Goal: Information Seeking & Learning: Learn about a topic

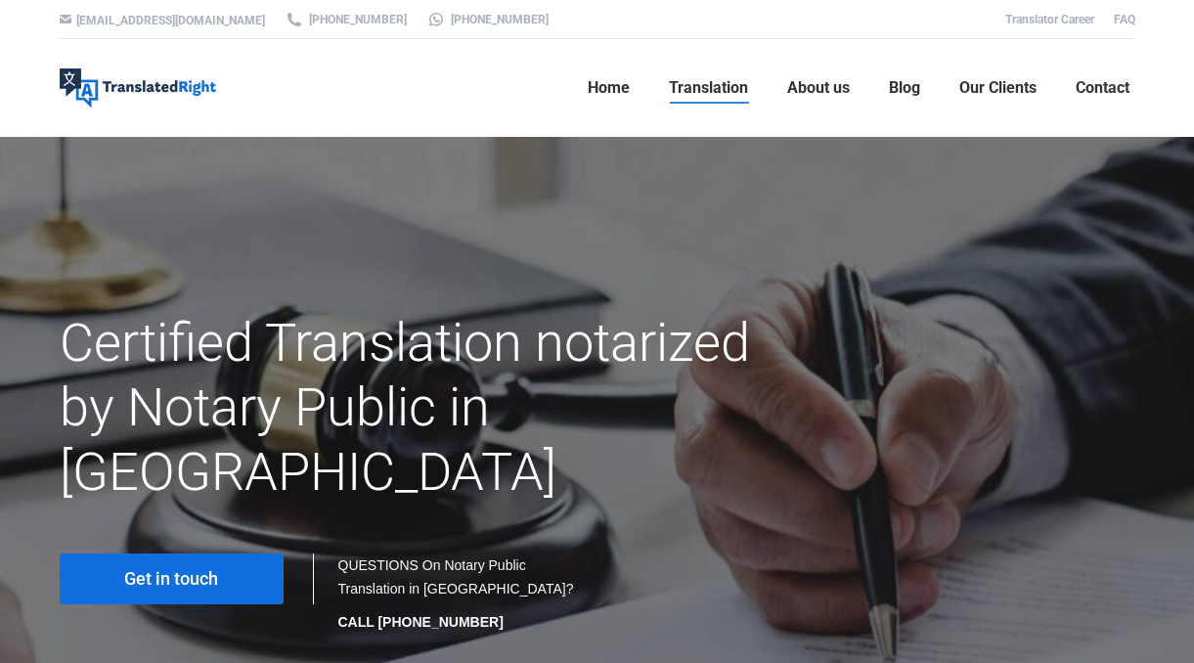
click at [241, 553] on link "Get in touch" at bounding box center [172, 578] width 224 height 51
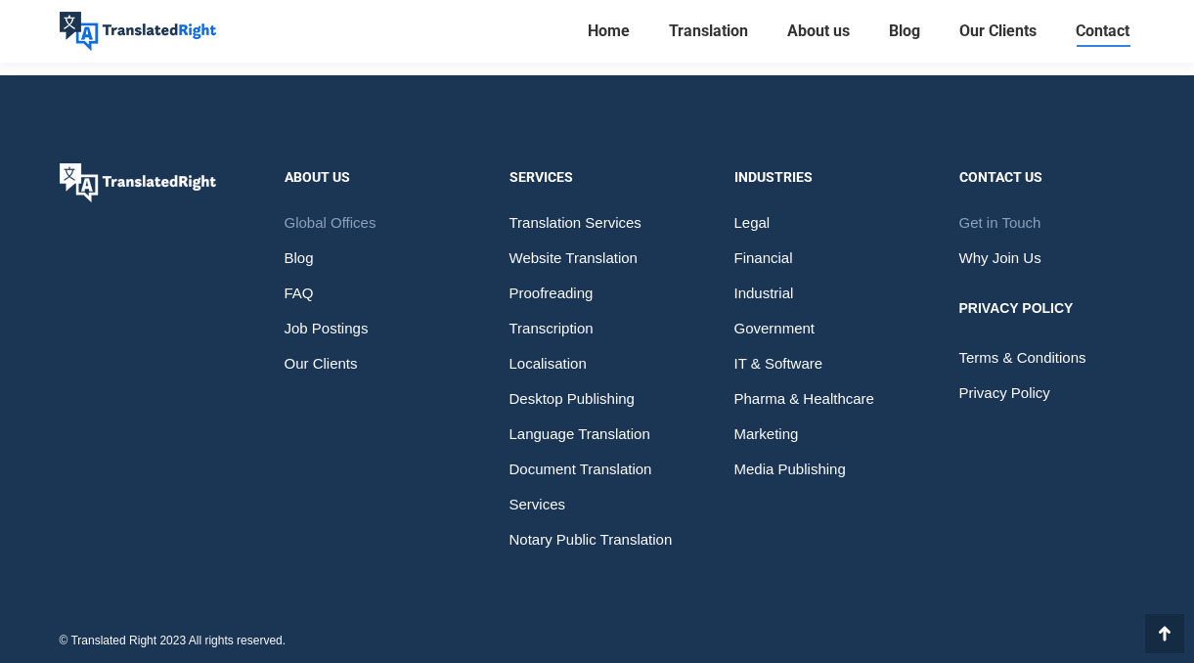
scroll to position [3154, 0]
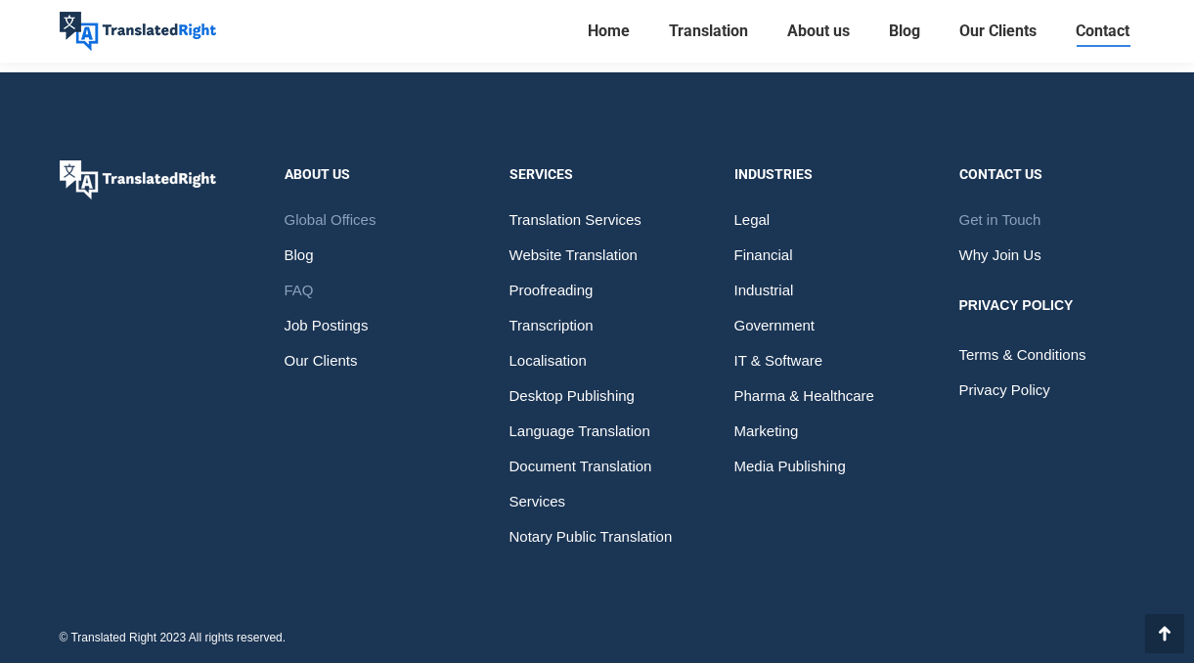
click at [301, 285] on span "FAQ" at bounding box center [299, 290] width 29 height 35
click at [335, 323] on span "Job Postings" at bounding box center [327, 325] width 84 height 35
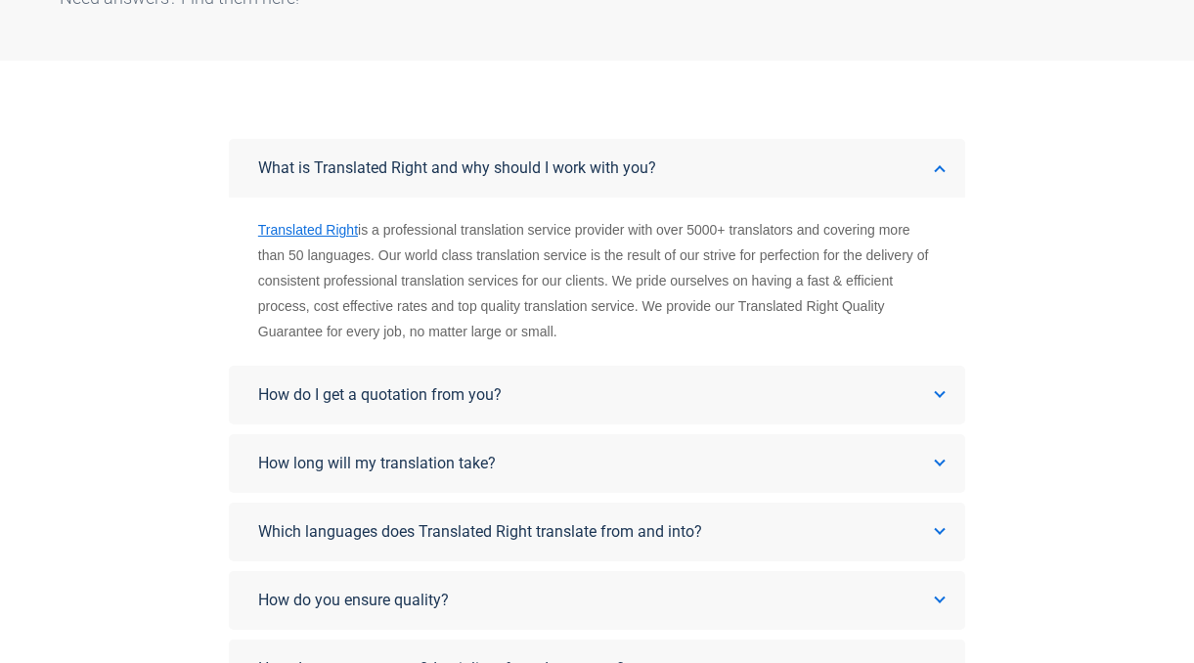
scroll to position [293, 0]
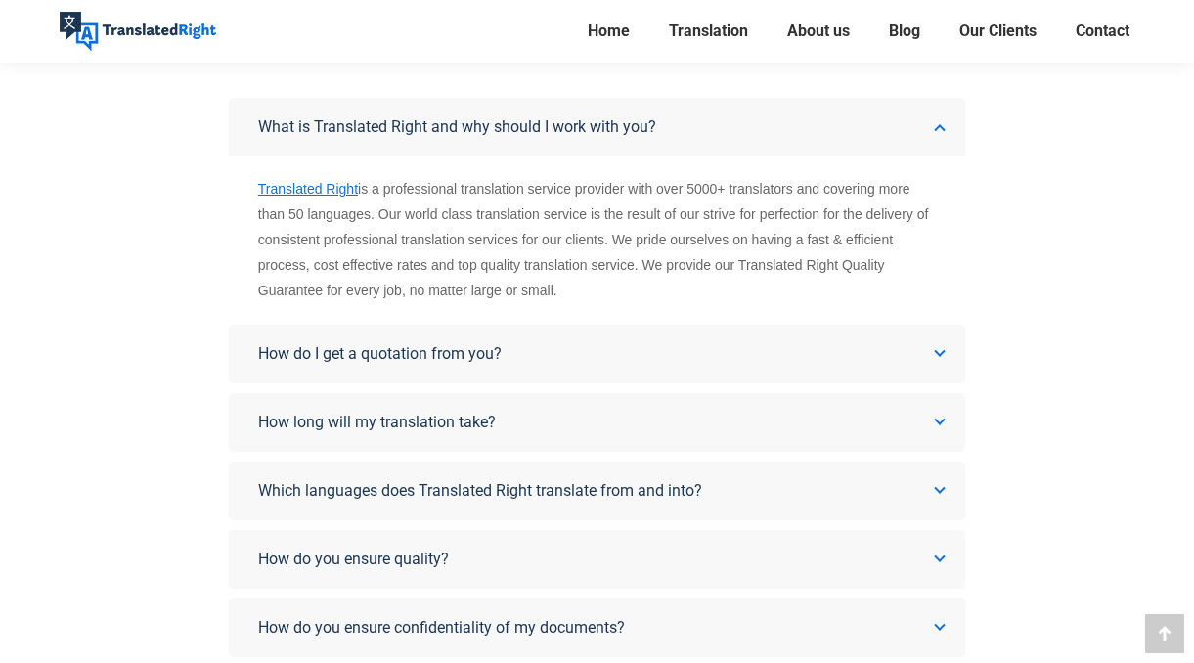
click at [510, 346] on link "How do I get a quotation from you?" at bounding box center [597, 354] width 736 height 59
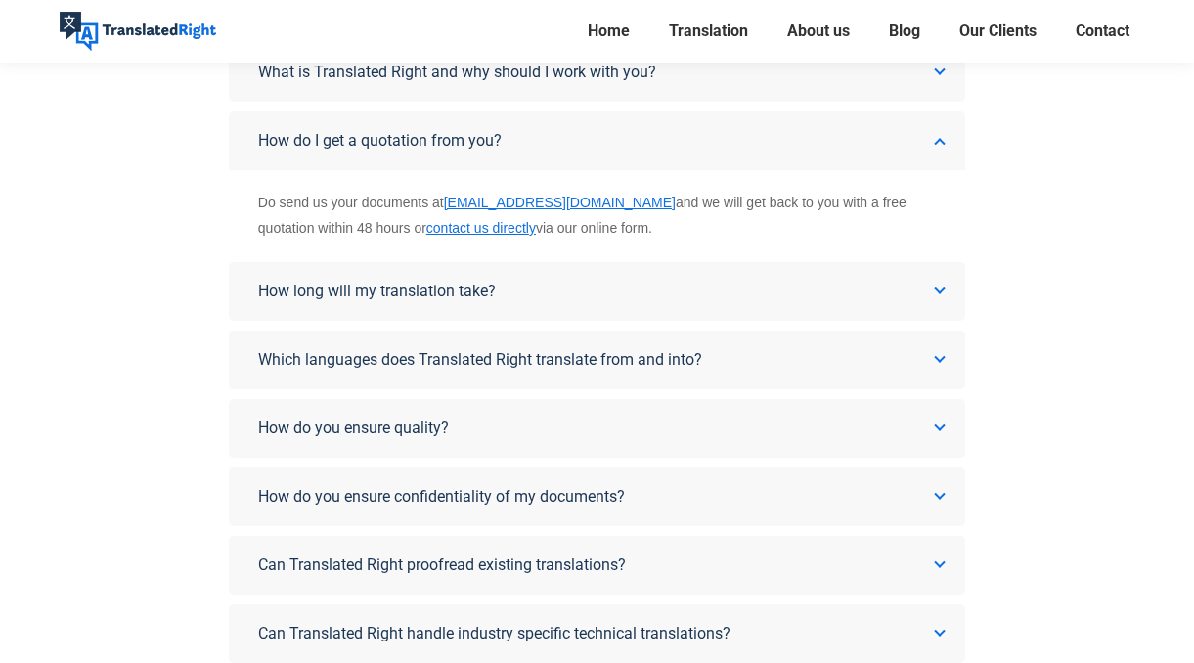
scroll to position [391, 0]
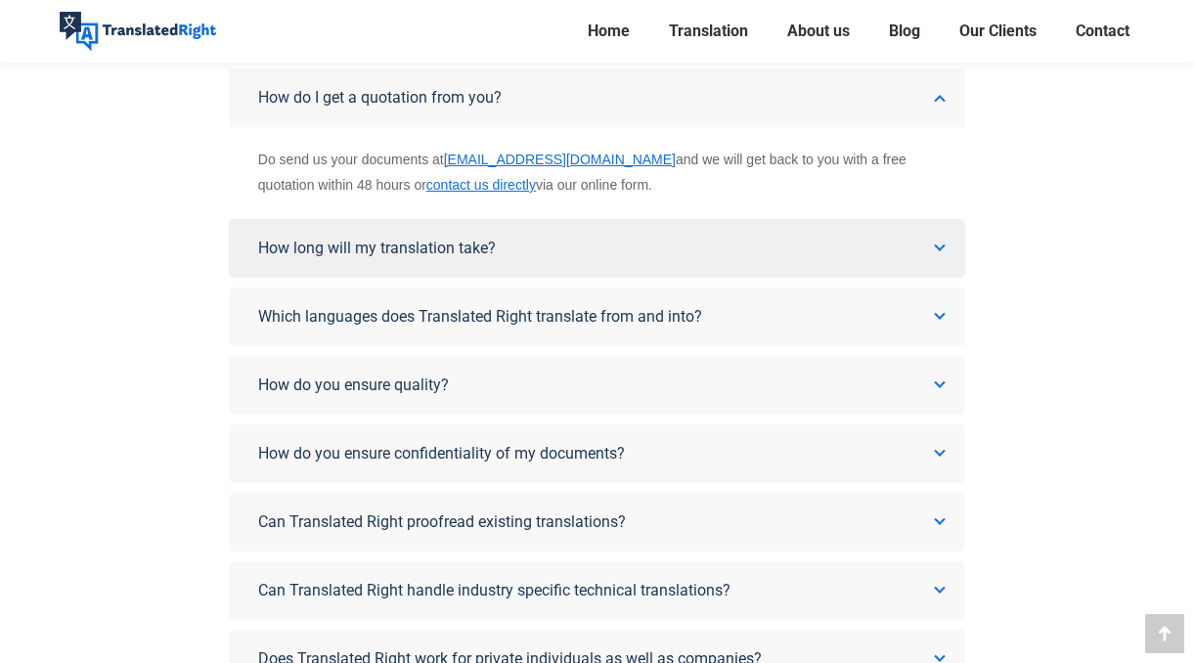
click at [689, 239] on link "How long will my translation take?" at bounding box center [597, 248] width 736 height 59
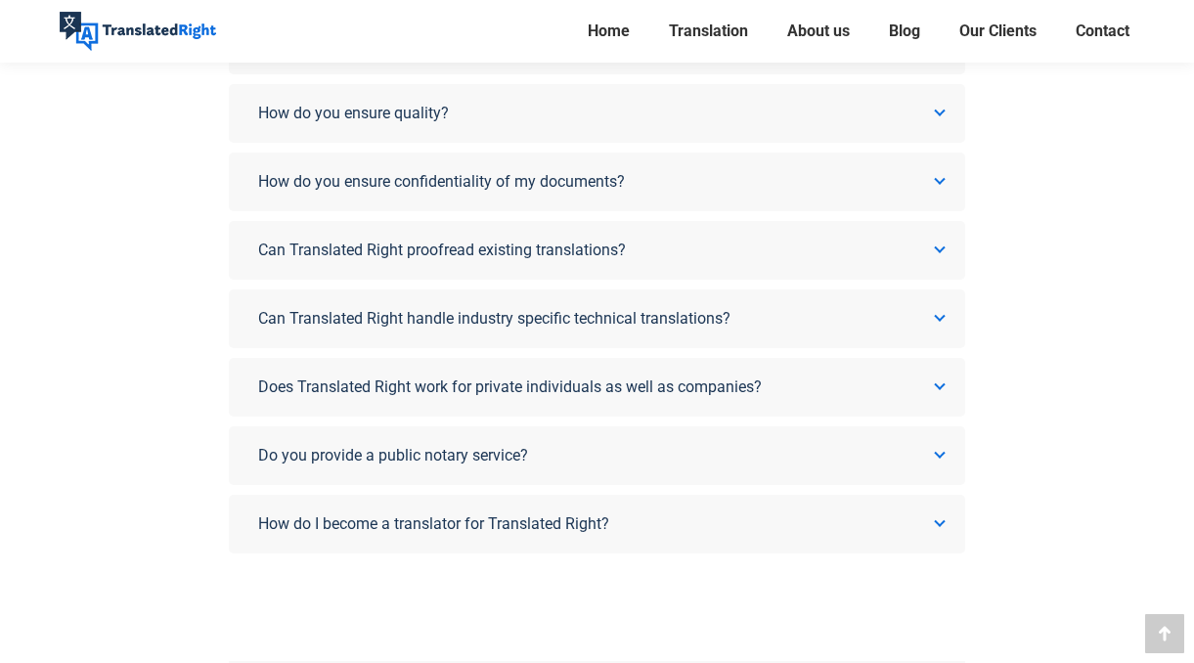
scroll to position [880, 0]
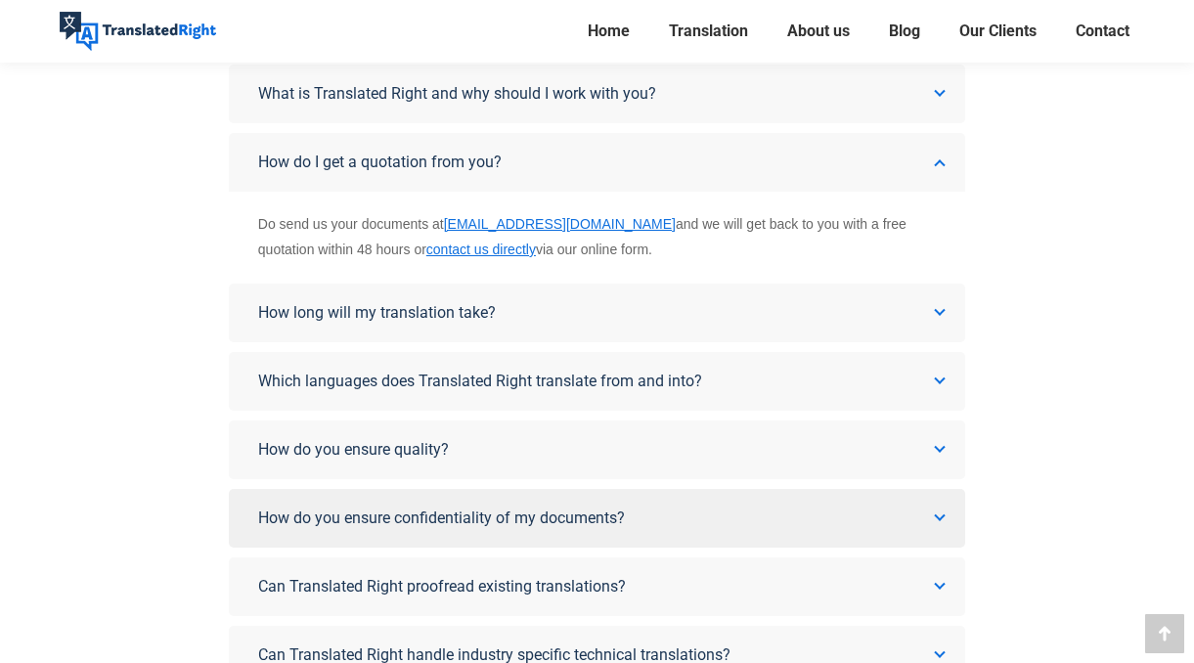
scroll to position [460, 0]
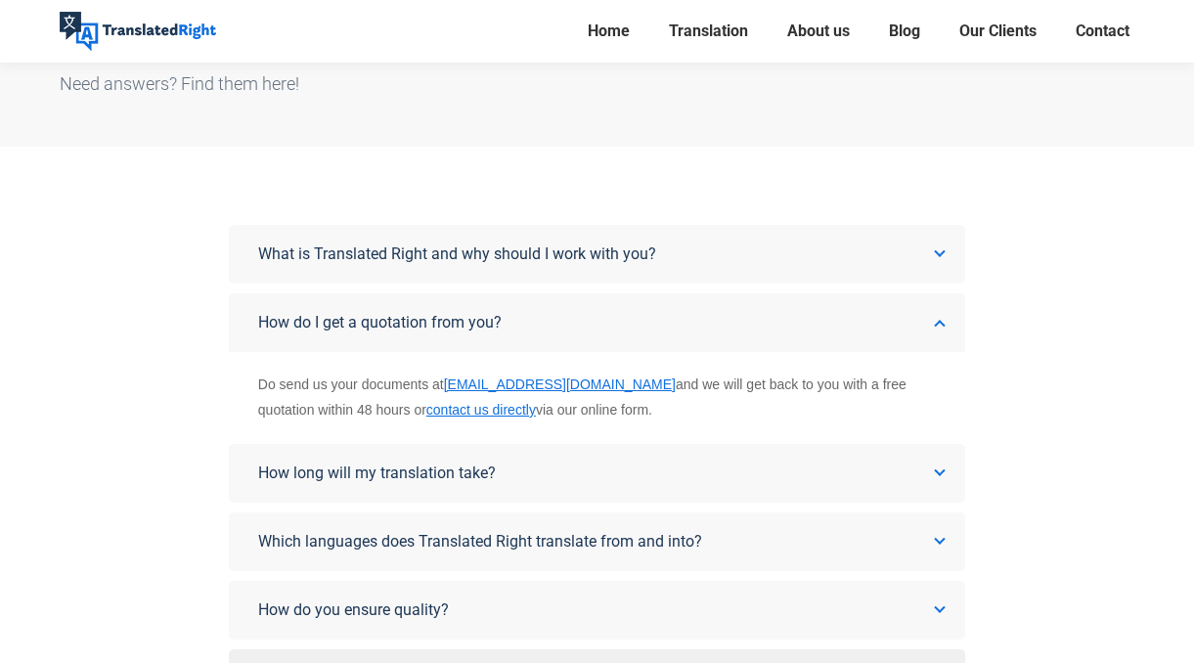
scroll to position [293, 0]
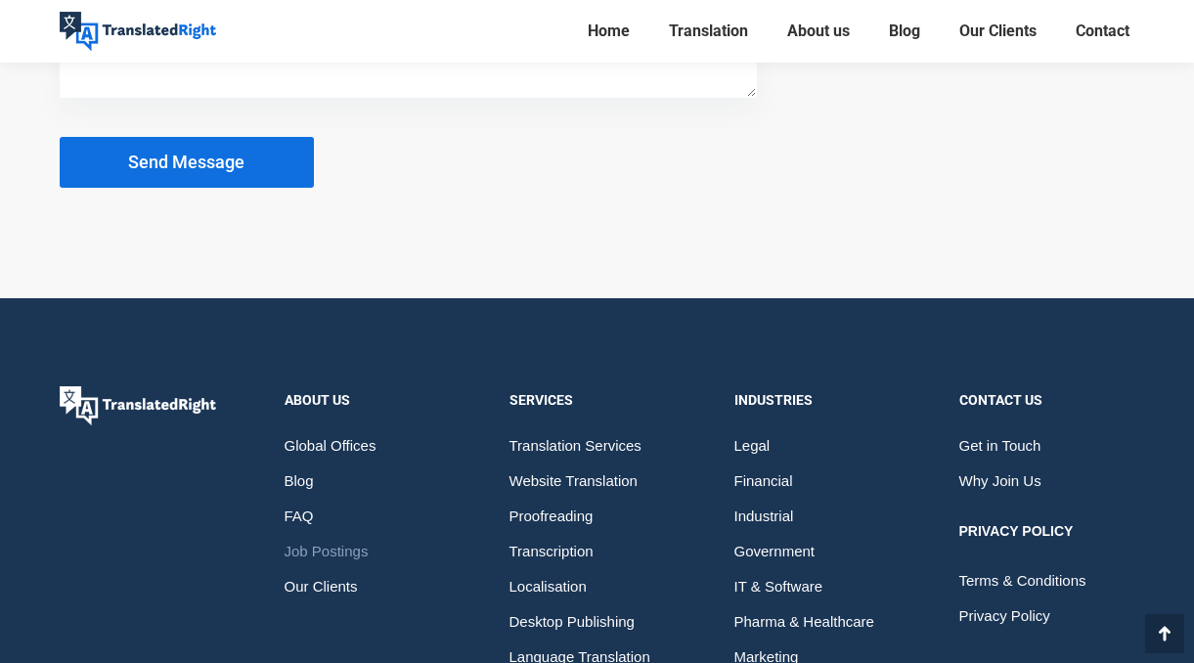
scroll to position [2640, 0]
